Goal: Navigation & Orientation: Find specific page/section

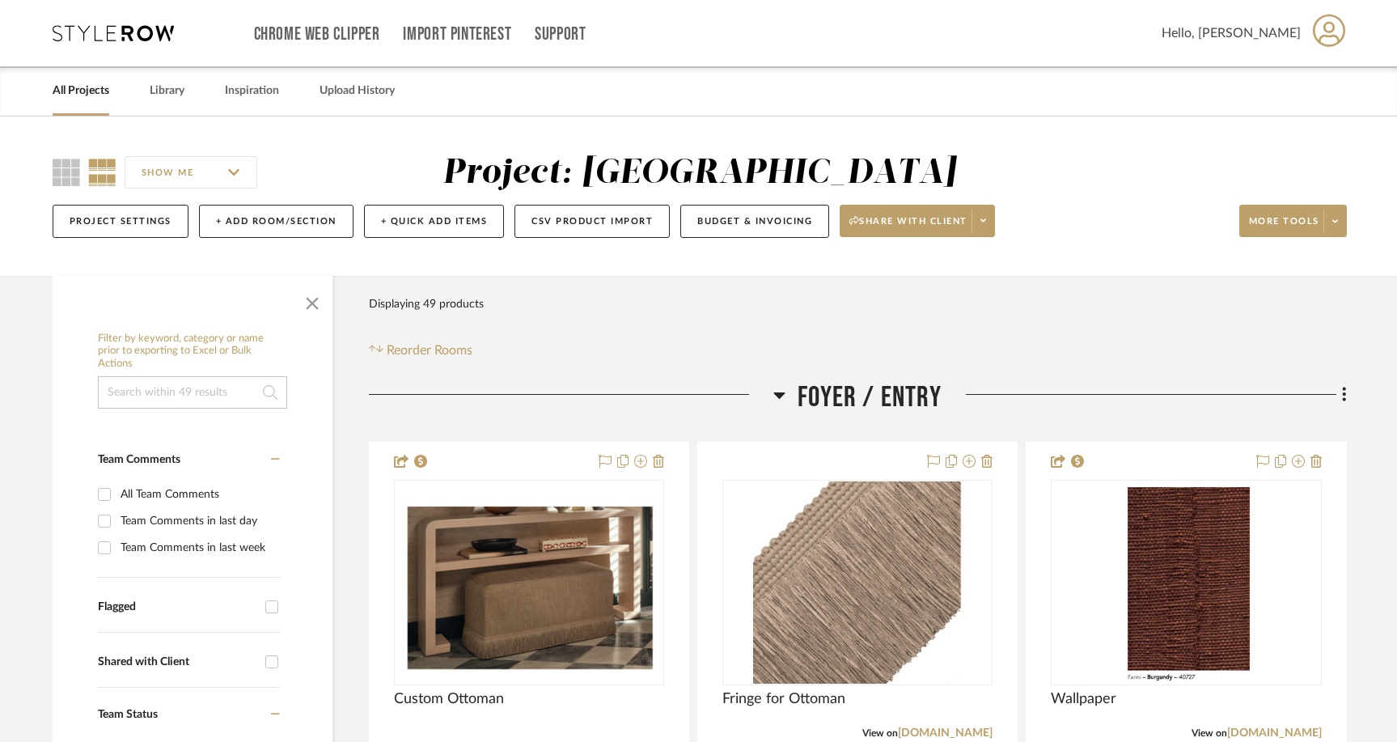
click at [82, 93] on link "All Projects" at bounding box center [81, 91] width 57 height 22
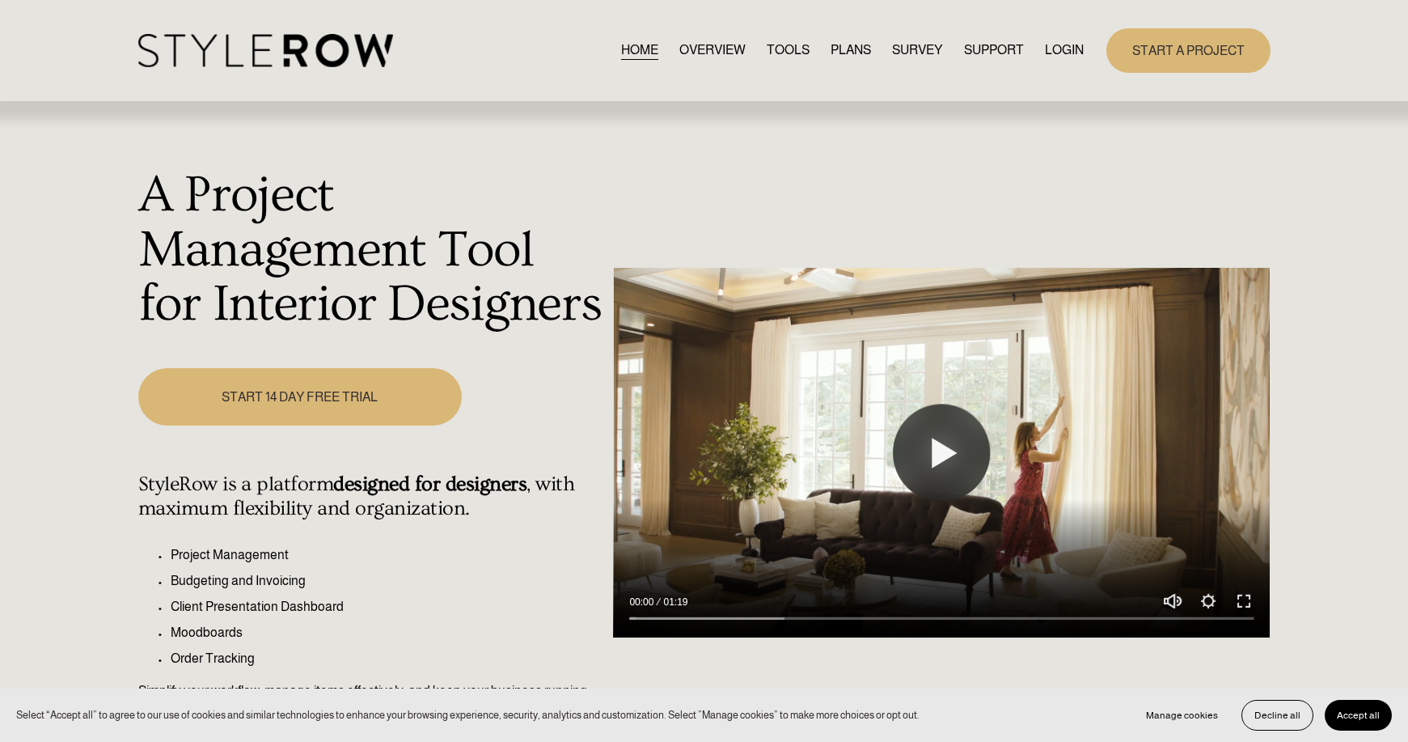
click at [1088, 34] on div "START A PROJECT" at bounding box center [1177, 50] width 187 height 44
click at [1079, 49] on link "LOGIN" at bounding box center [1064, 51] width 39 height 22
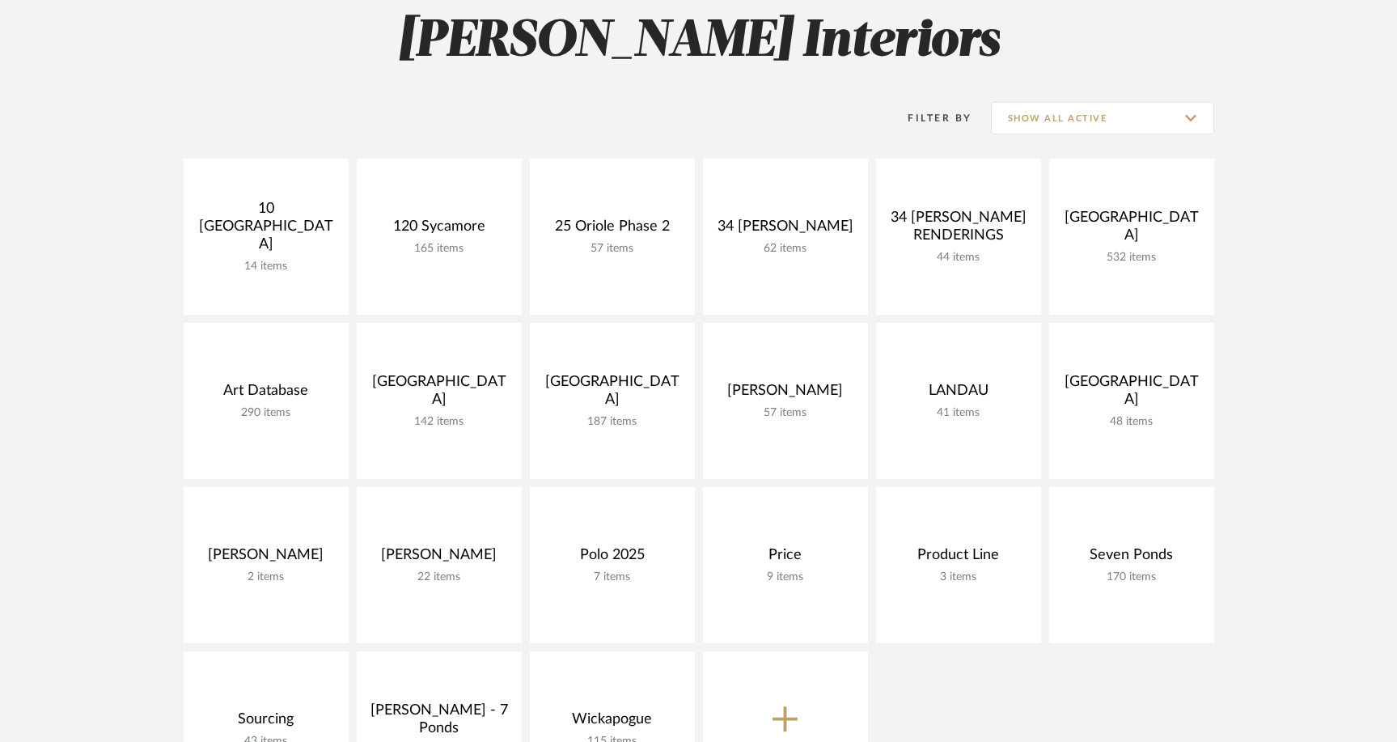
scroll to position [386, 0]
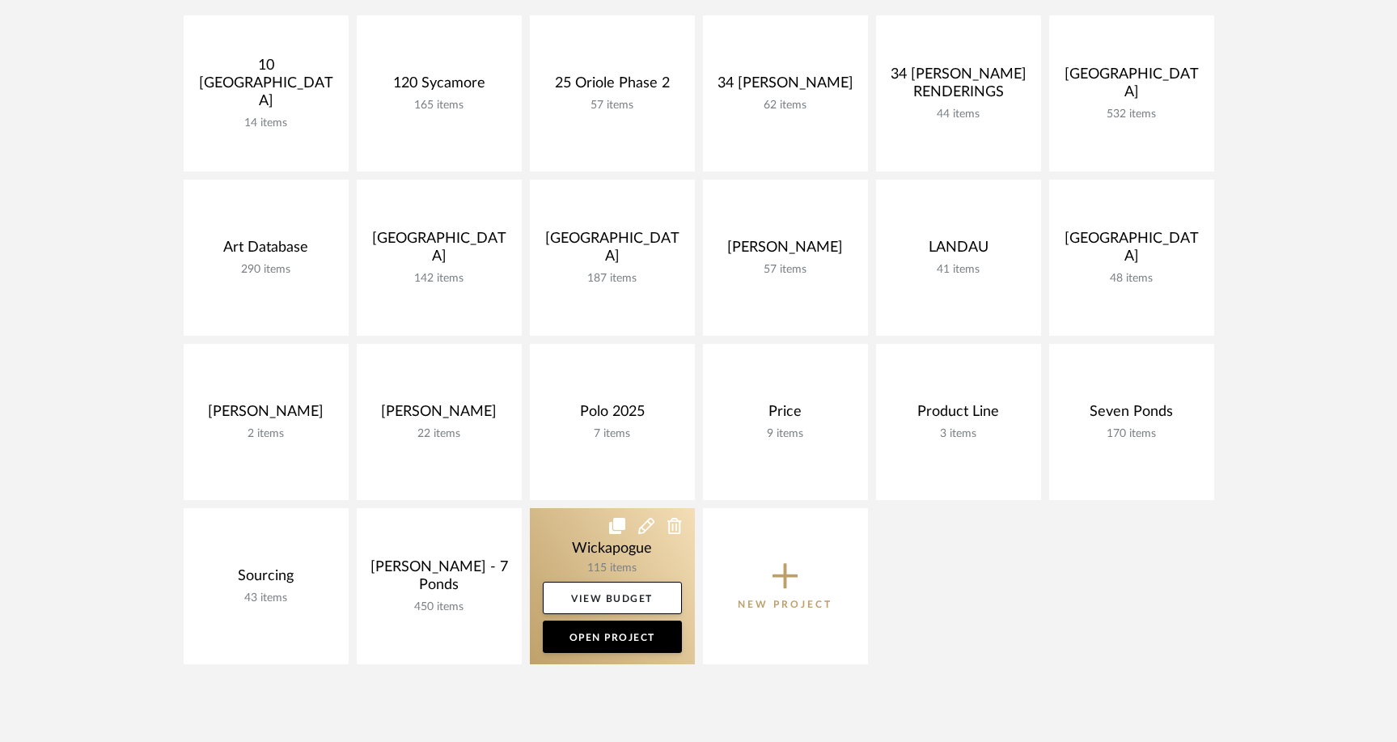
click at [574, 537] on link at bounding box center [612, 586] width 165 height 156
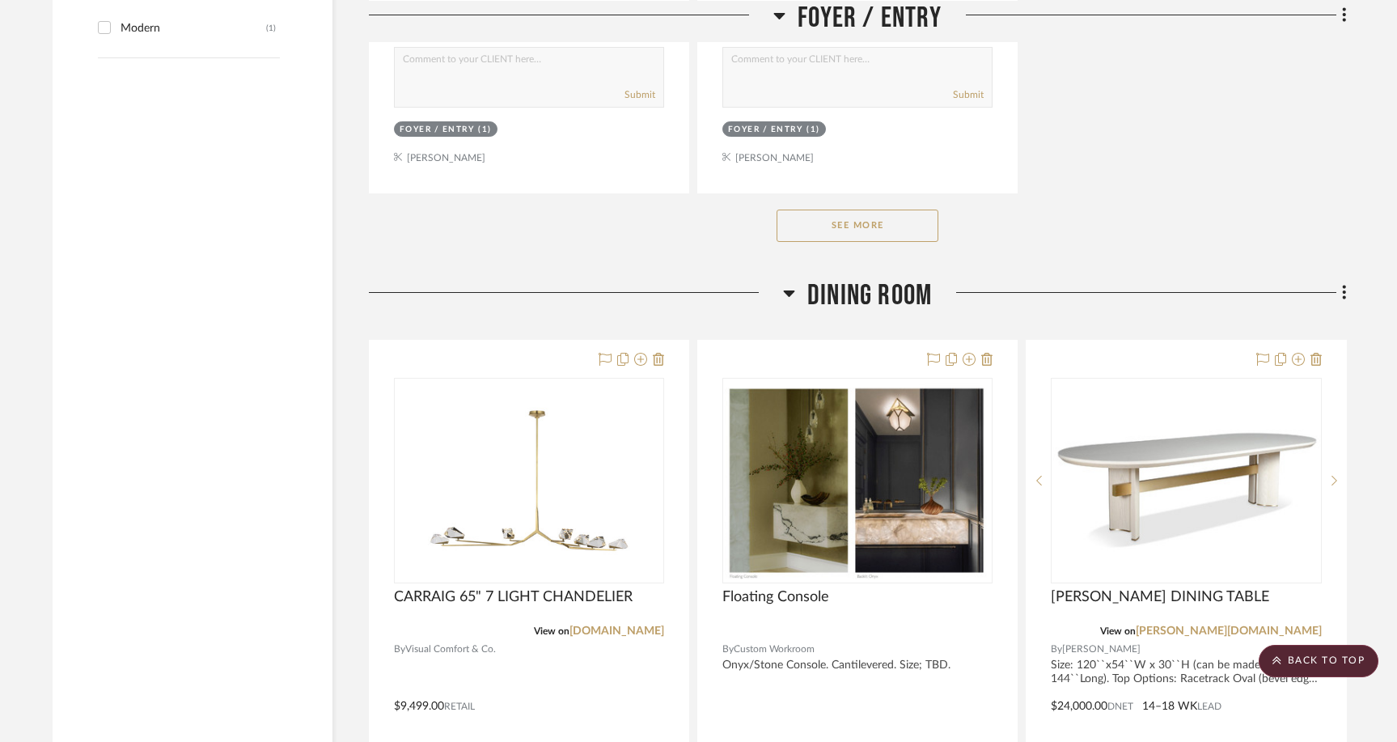
scroll to position [2732, 0]
